Goal: Obtain resource: Download file/media

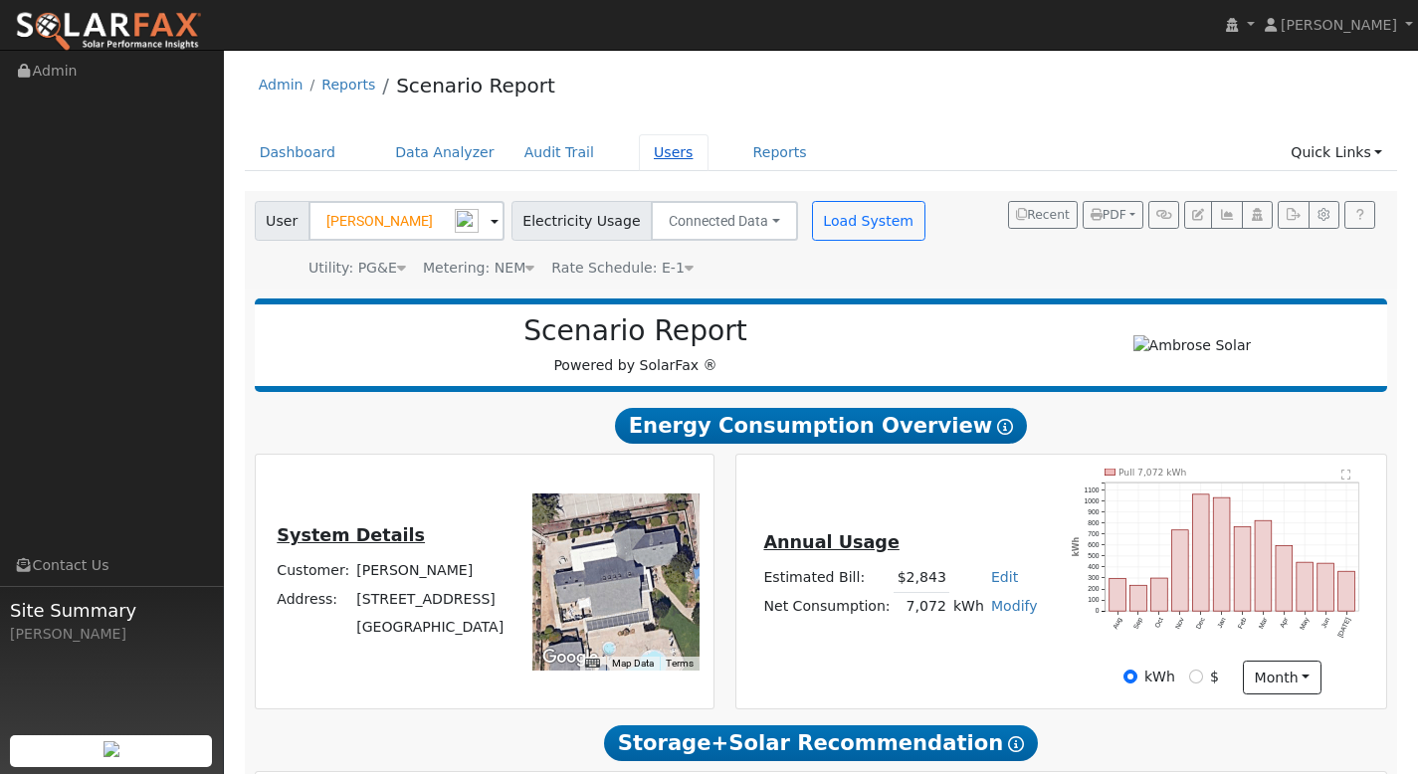
click at [655, 151] on link "Users" at bounding box center [674, 152] width 70 height 37
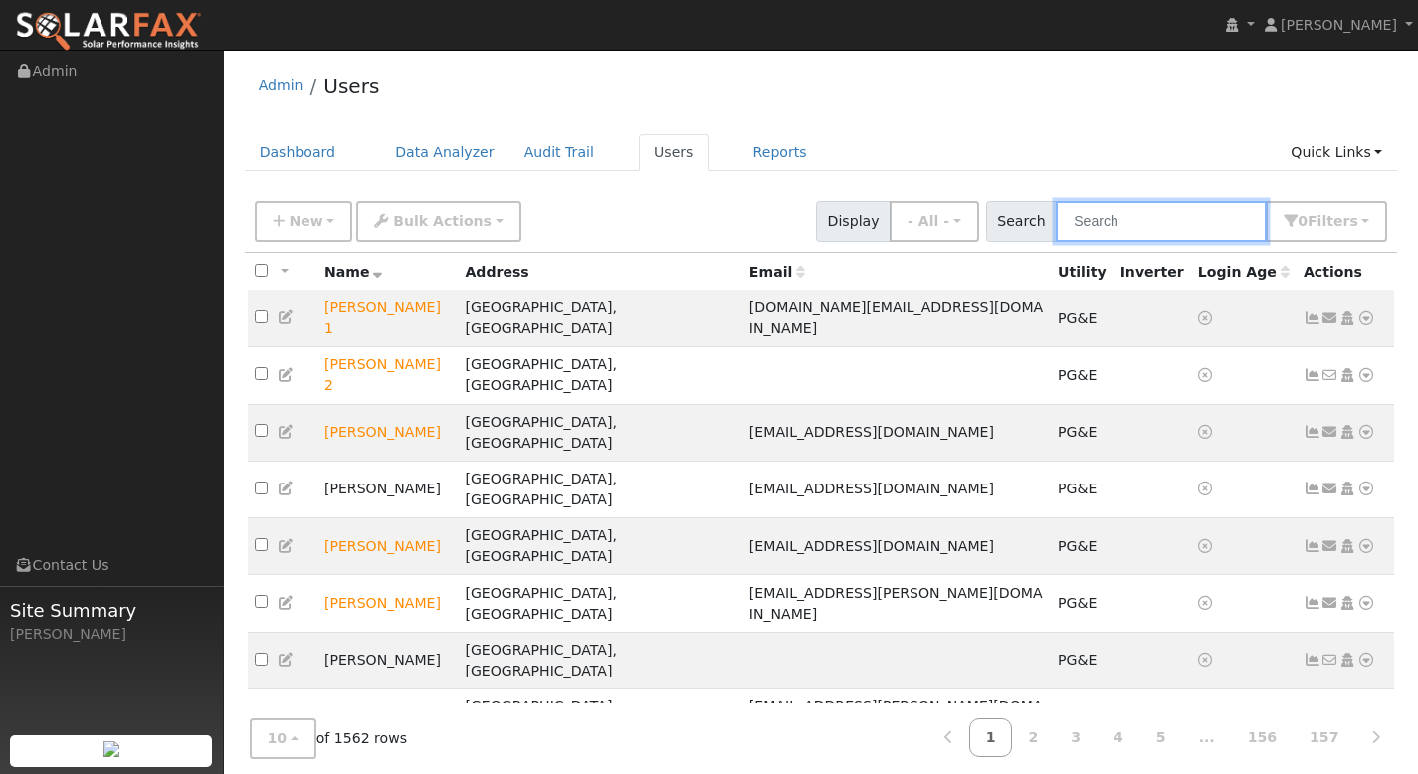
click at [1120, 228] on input "text" at bounding box center [1160, 221] width 211 height 41
paste input "[PERSON_NAME]"
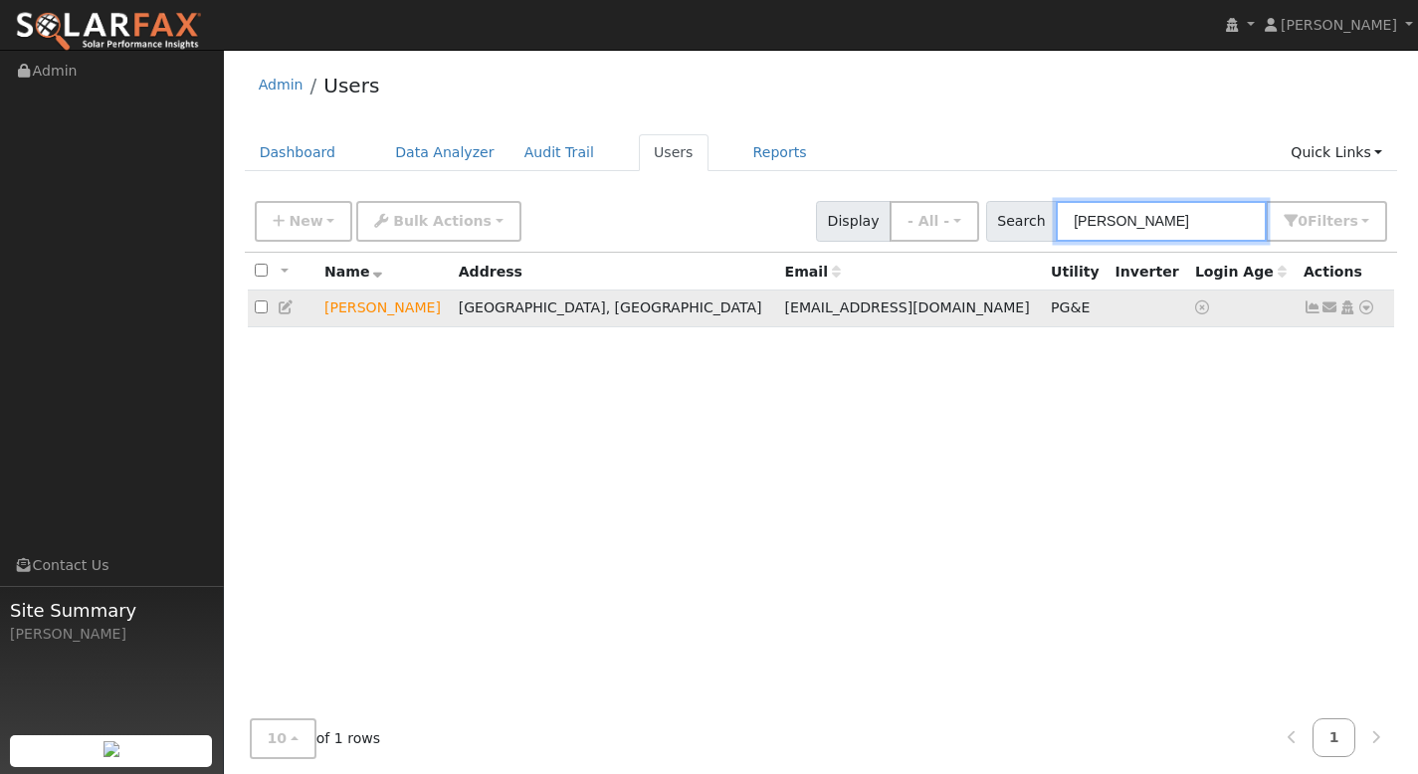
type input "[PERSON_NAME]"
click at [1366, 308] on icon at bounding box center [1366, 307] width 18 height 14
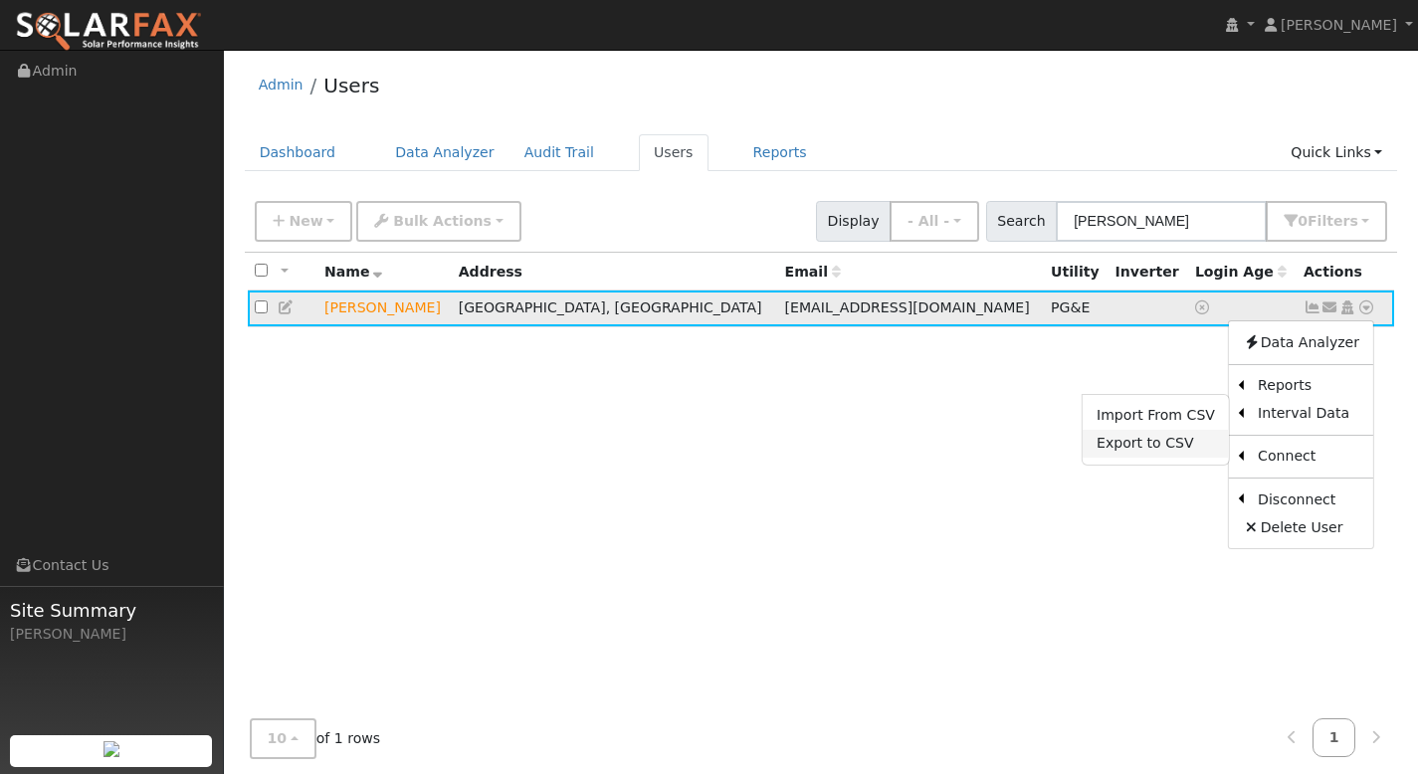
click at [1191, 436] on link "Export to CSV" at bounding box center [1155, 444] width 146 height 28
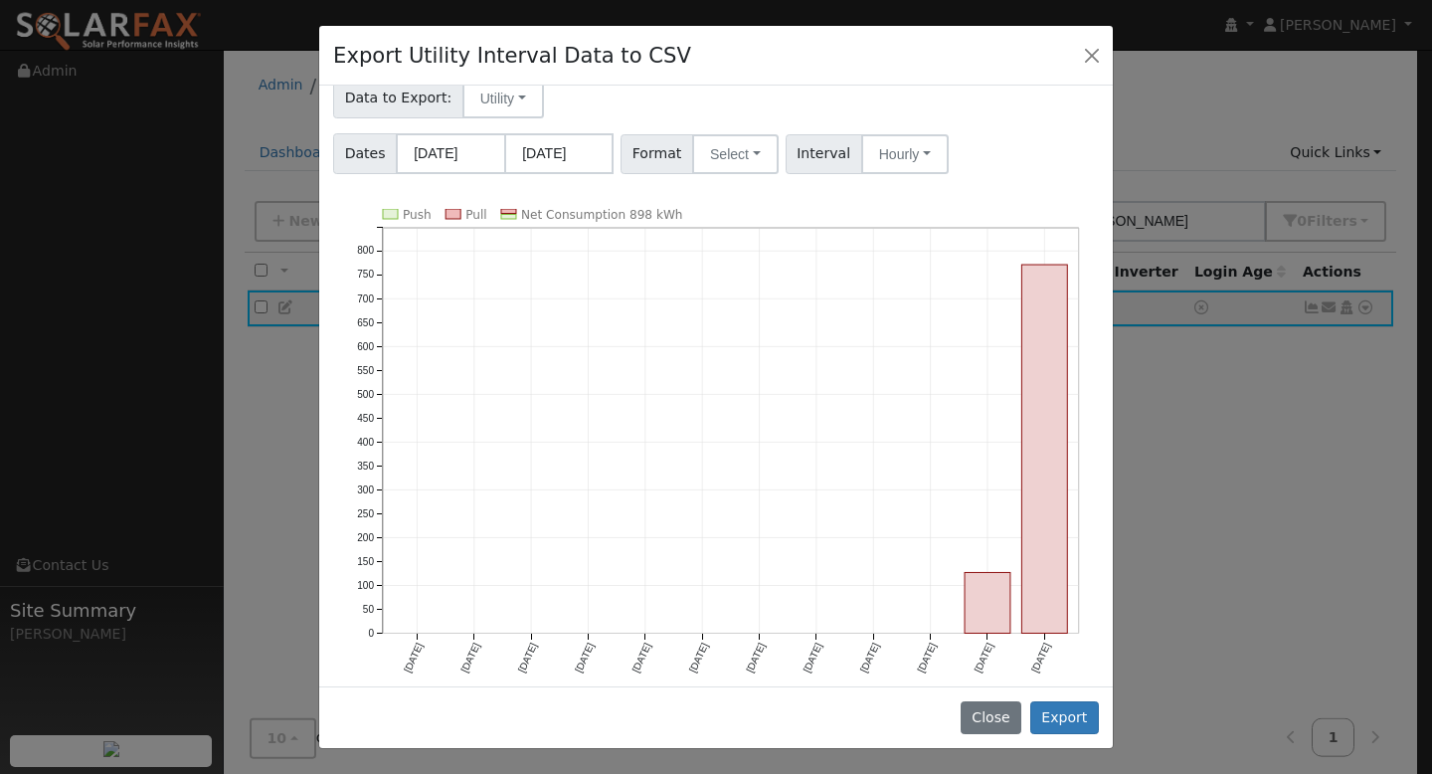
scroll to position [117, 0]
click at [712, 159] on button "Select" at bounding box center [735, 154] width 87 height 40
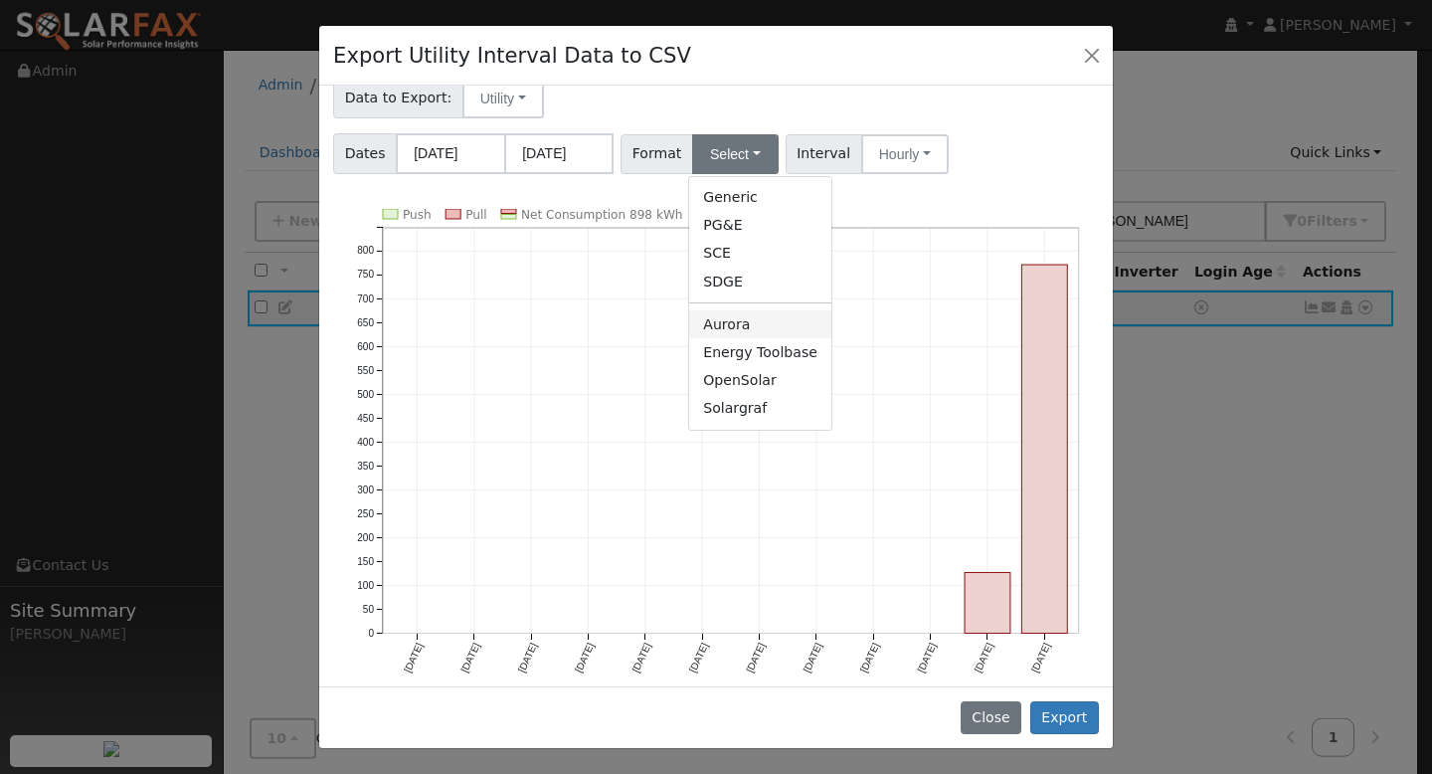
click at [755, 318] on link "Aurora" at bounding box center [760, 324] width 142 height 28
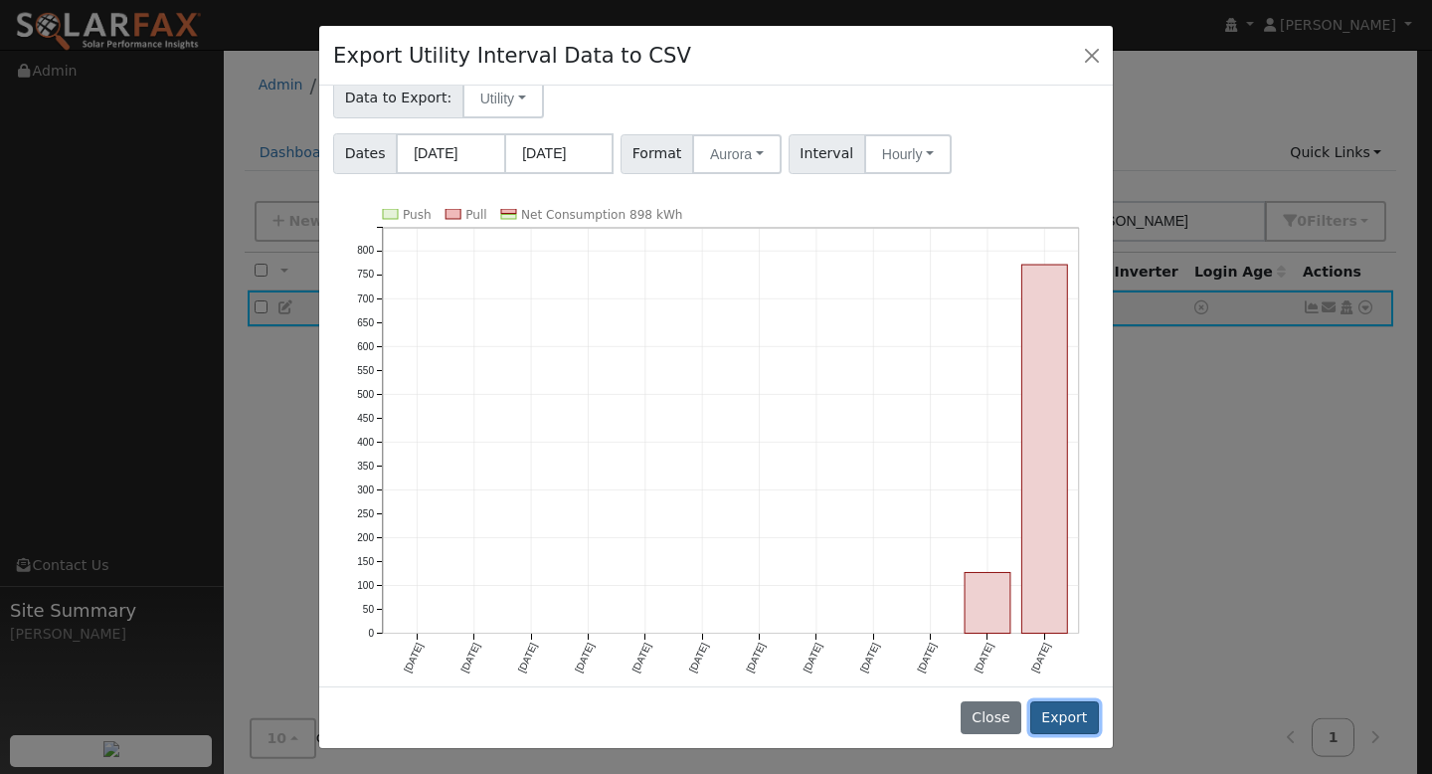
click at [1055, 713] on button "Export" at bounding box center [1065, 718] width 69 height 34
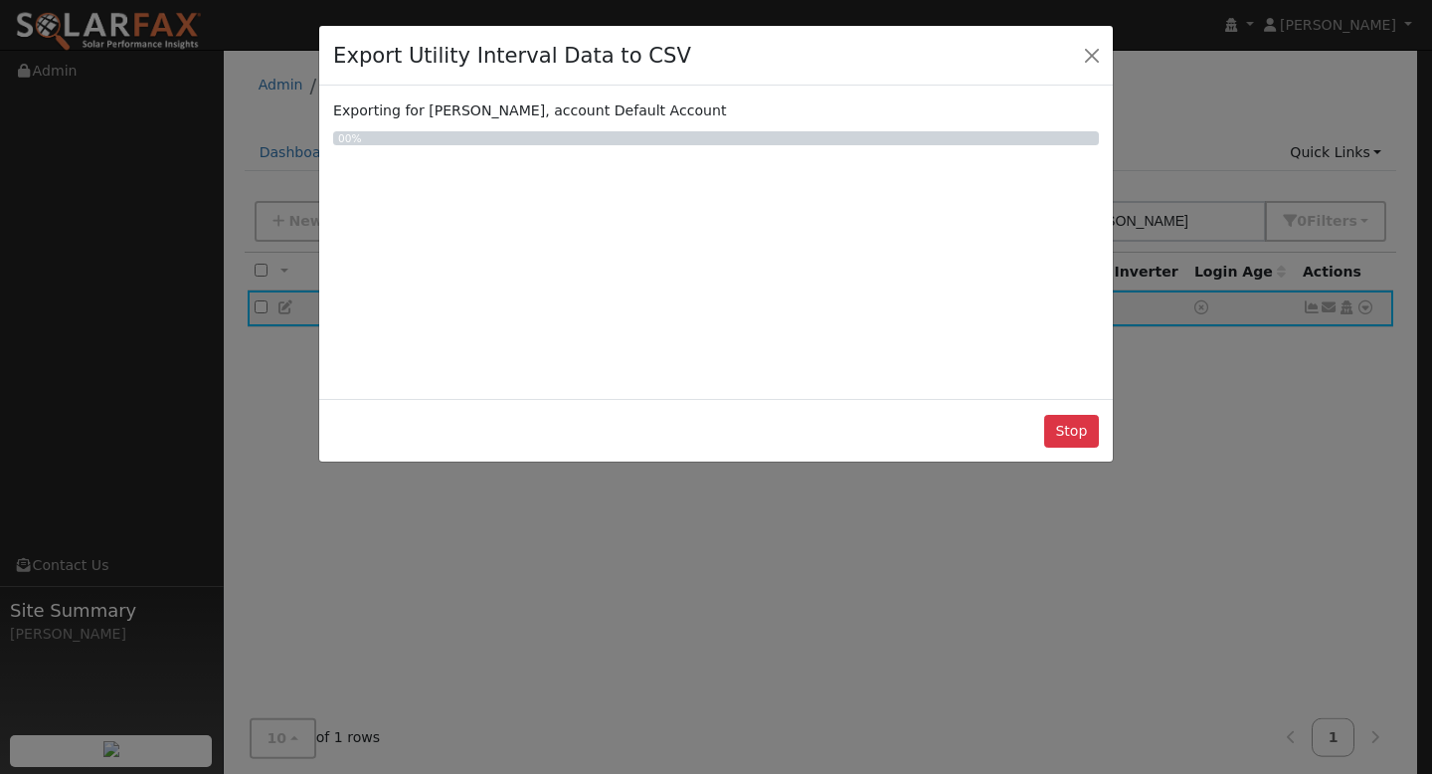
scroll to position [0, 0]
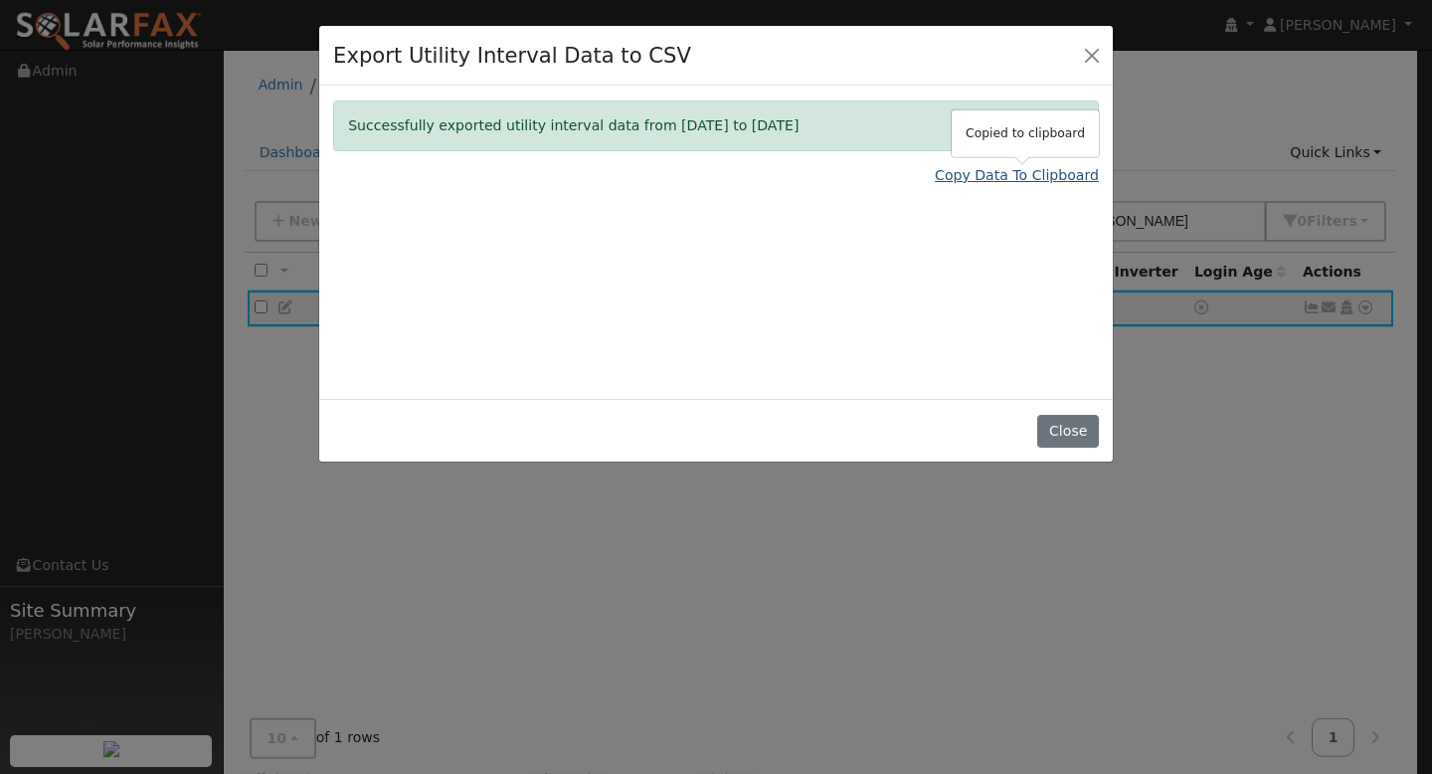
click at [971, 178] on link "Copy Data To Clipboard" at bounding box center [1017, 175] width 164 height 21
click at [1073, 422] on button "Close" at bounding box center [1068, 432] width 61 height 34
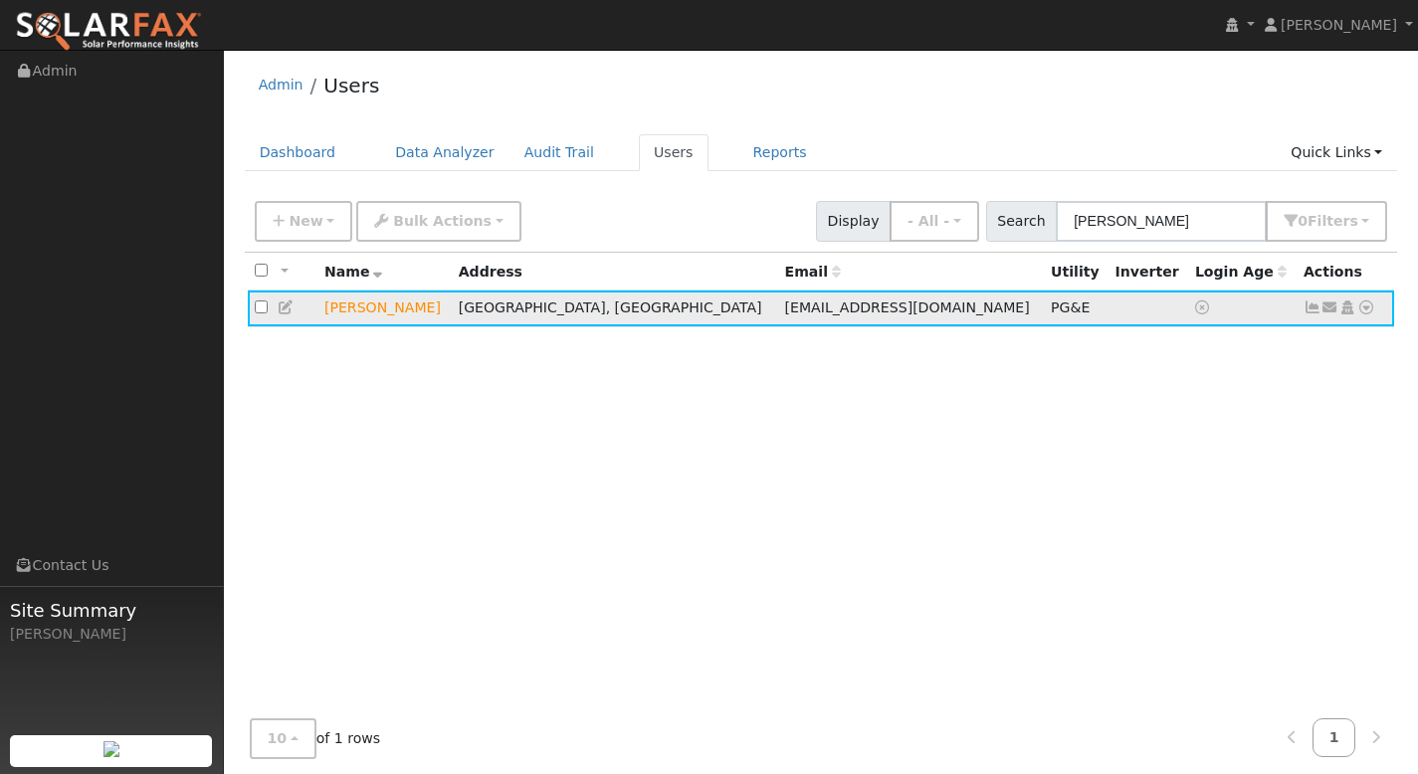
click at [1363, 300] on link at bounding box center [1366, 307] width 18 height 21
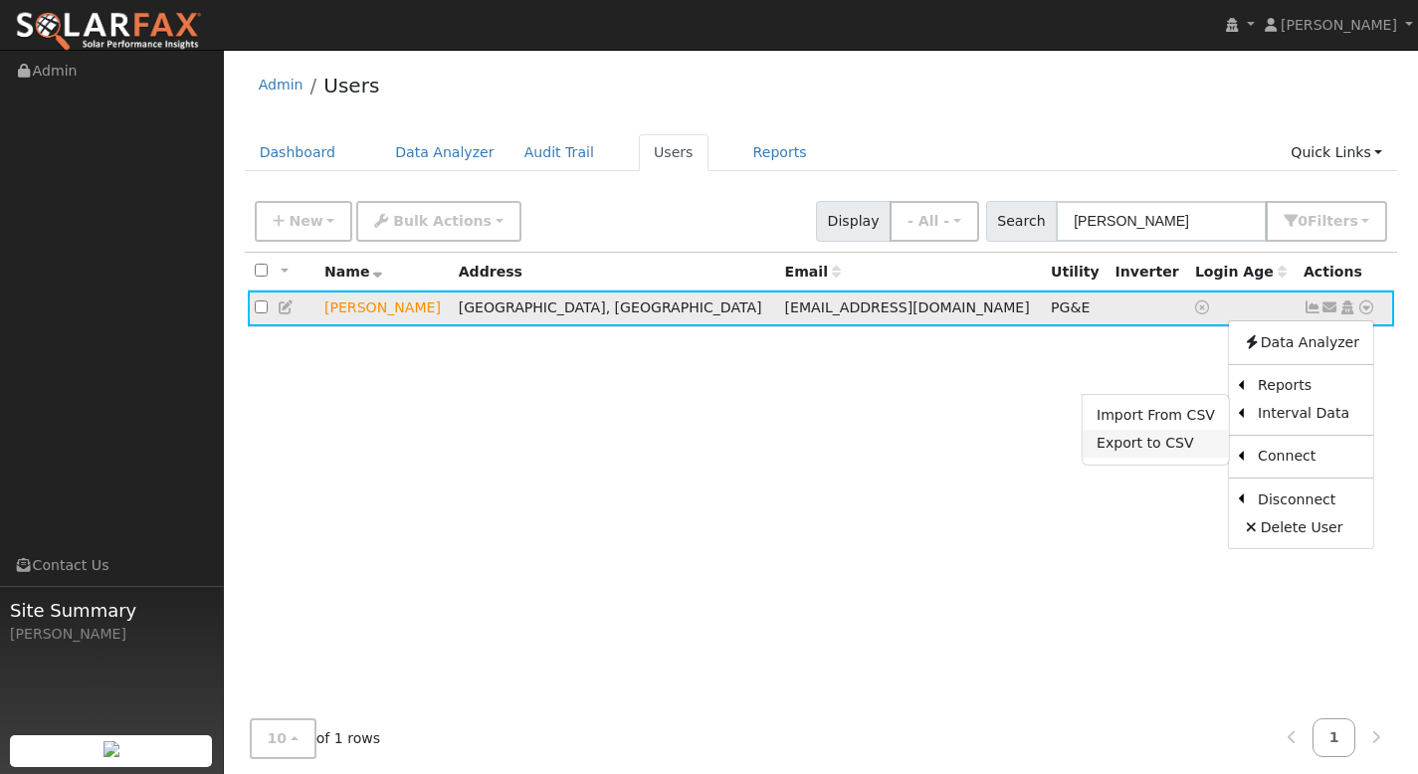
click at [1170, 454] on link "Export to CSV" at bounding box center [1155, 444] width 146 height 28
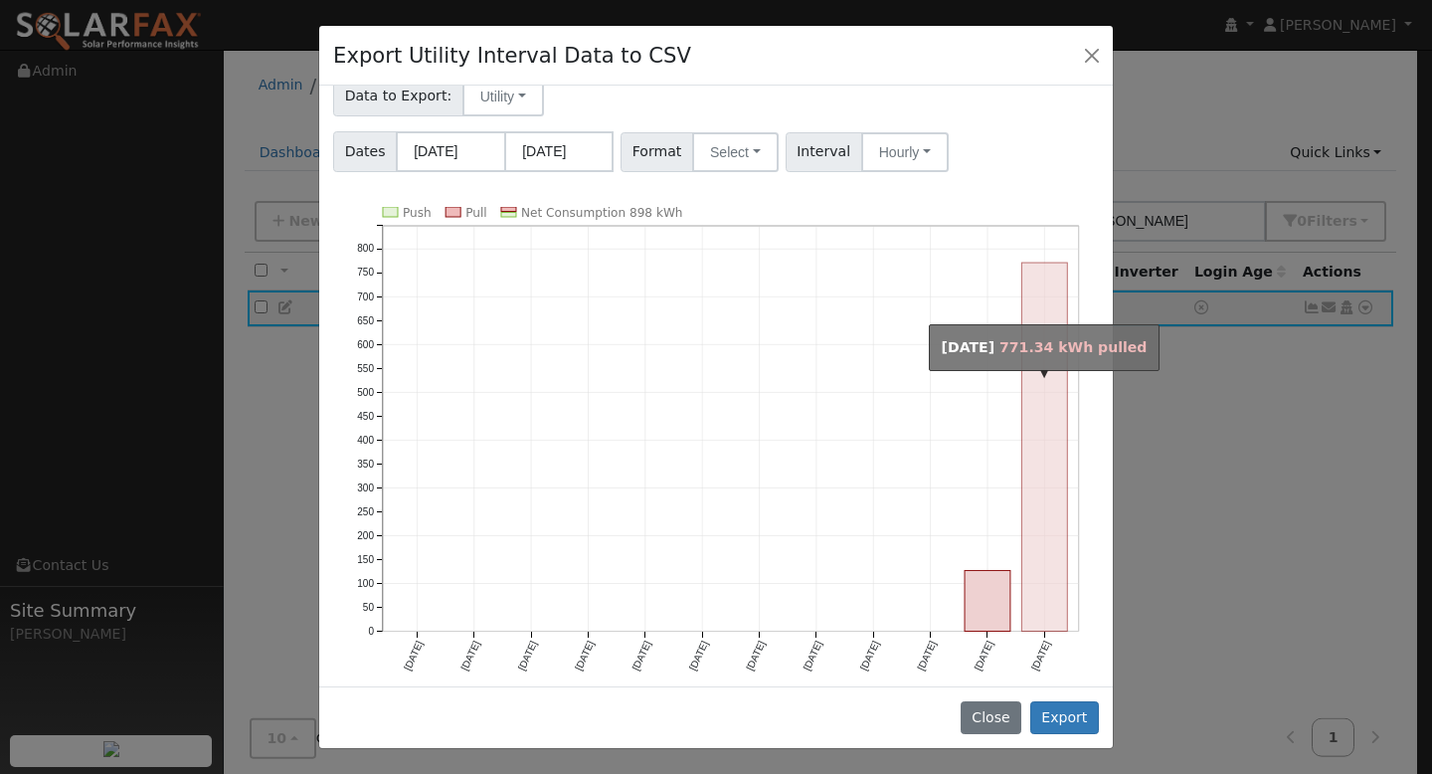
scroll to position [125, 0]
